Goal: Task Accomplishment & Management: Use online tool/utility

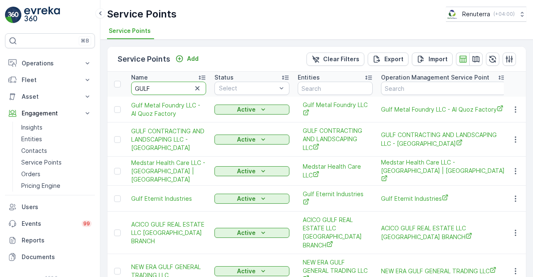
drag, startPoint x: 156, startPoint y: 86, endPoint x: 117, endPoint y: 94, distance: 40.8
paste input "AL AHLI"
type input "AL AHLI"
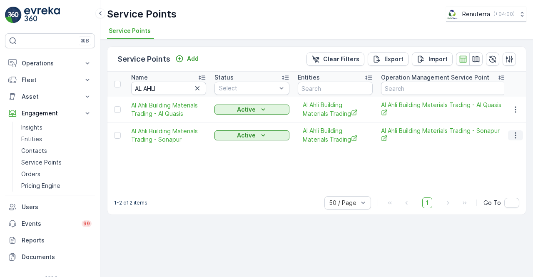
click at [514, 131] on icon "button" at bounding box center [515, 135] width 8 height 8
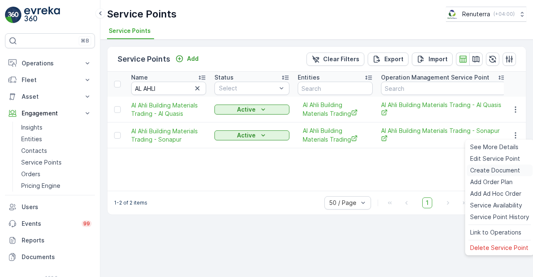
click at [484, 168] on span "Create Document" at bounding box center [495, 170] width 50 height 8
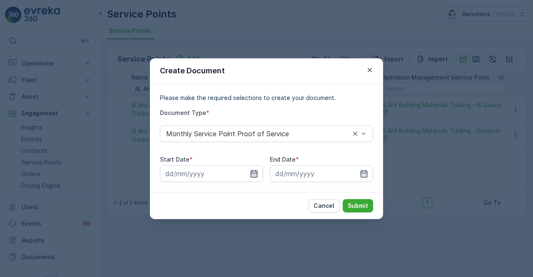
click at [253, 174] on icon "button" at bounding box center [254, 173] width 8 height 8
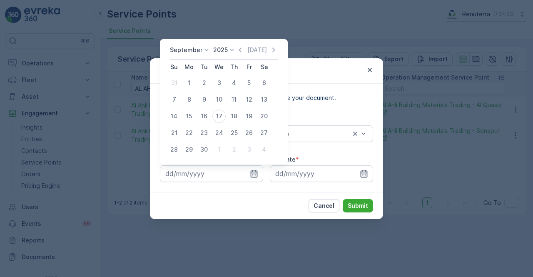
click at [237, 52] on icon "button" at bounding box center [240, 50] width 8 height 8
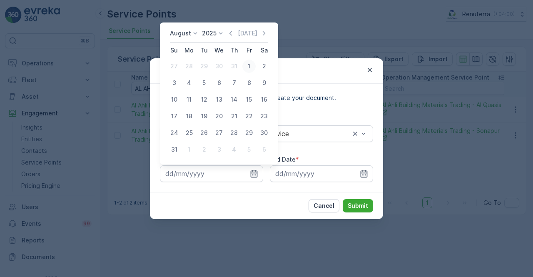
click at [245, 67] on div "1" at bounding box center [248, 66] width 13 height 13
type input "[DATE]"
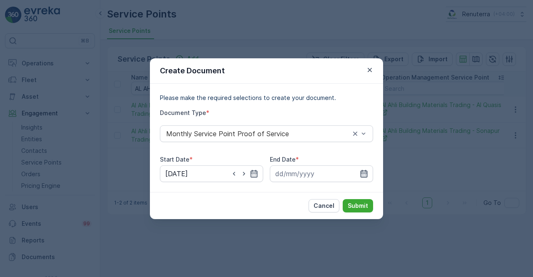
click at [364, 171] on icon "button" at bounding box center [363, 172] width 7 height 7
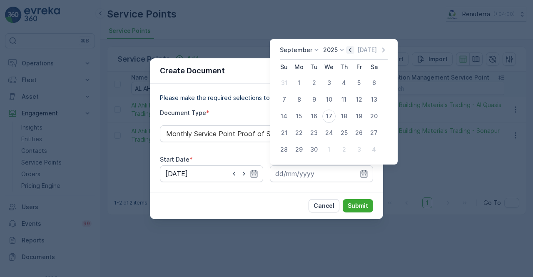
click at [349, 50] on icon "button" at bounding box center [350, 49] width 2 height 5
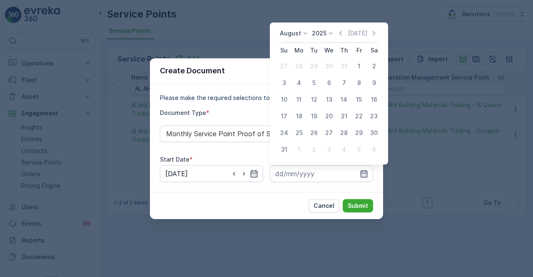
drag, startPoint x: 285, startPoint y: 147, endPoint x: 290, endPoint y: 147, distance: 4.2
click at [285, 146] on div "31" at bounding box center [283, 149] width 13 height 13
type input "[DATE]"
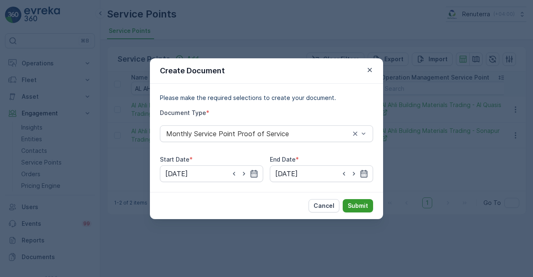
click at [356, 206] on p "Submit" at bounding box center [357, 205] width 20 height 8
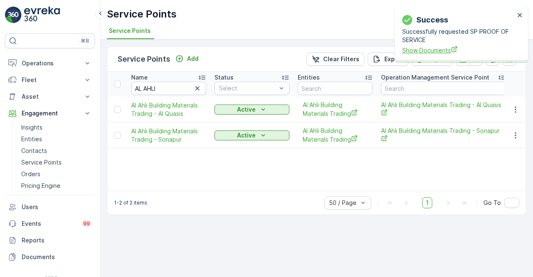
click at [429, 51] on span "Show Documents" at bounding box center [458, 50] width 112 height 9
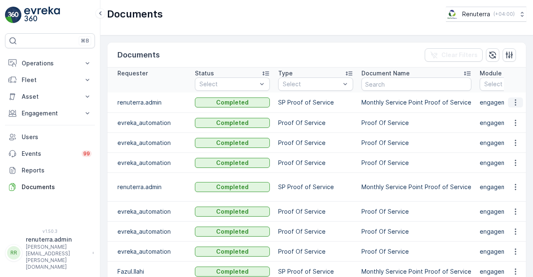
click at [511, 102] on icon "button" at bounding box center [515, 102] width 8 height 8
click at [509, 112] on span "See Details" at bounding box center [513, 114] width 32 height 8
